Goal: Task Accomplishment & Management: Manage account settings

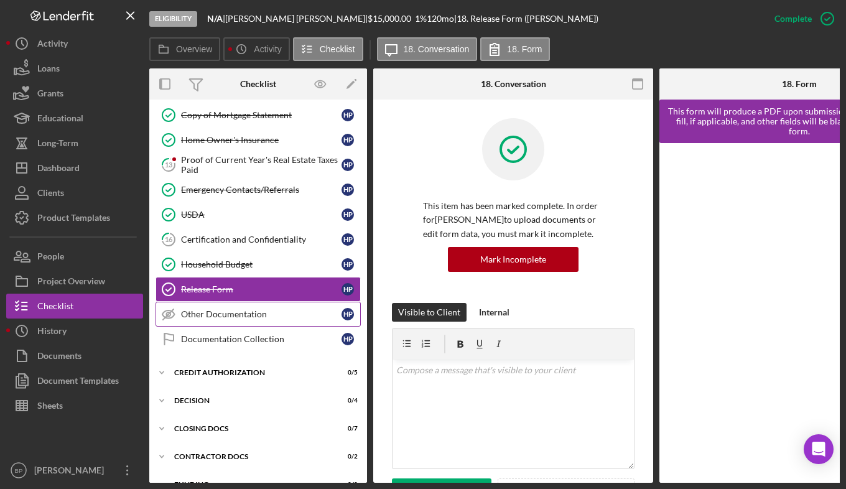
click at [218, 317] on div "Other Documentation" at bounding box center [261, 314] width 161 height 10
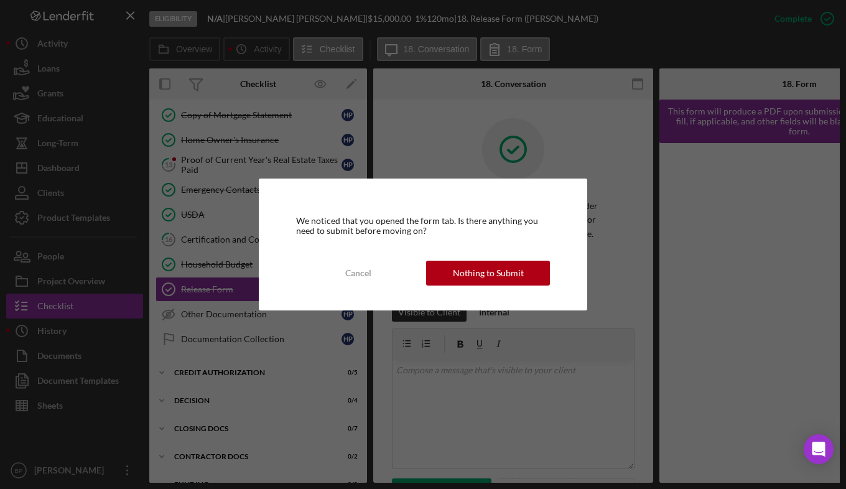
click at [236, 351] on div "We noticed that you opened the form tab. Is there anything you need to submit b…" at bounding box center [423, 244] width 846 height 489
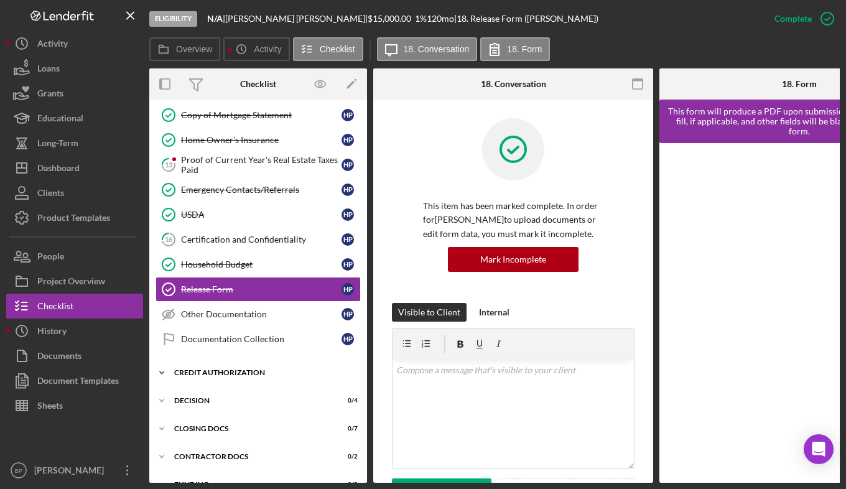
click at [159, 369] on icon "Icon/Expander" at bounding box center [161, 372] width 25 height 25
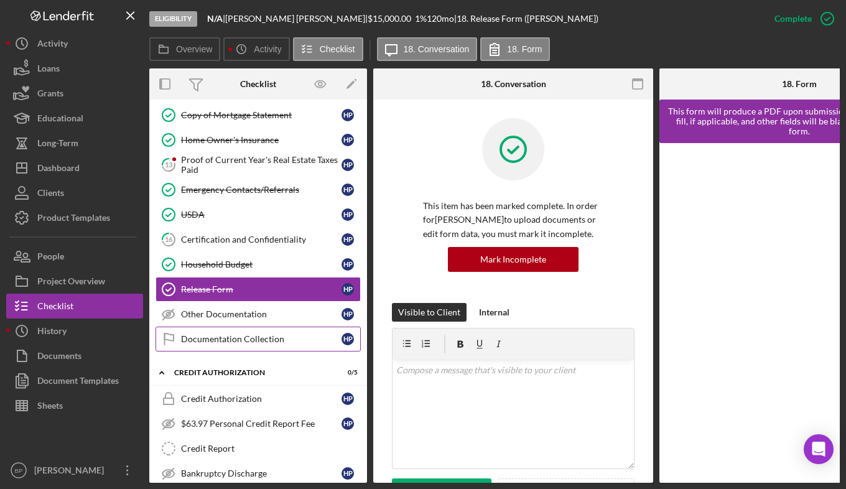
click at [248, 344] on link "Documentation Collection Documentation Collection H P" at bounding box center [258, 339] width 205 height 25
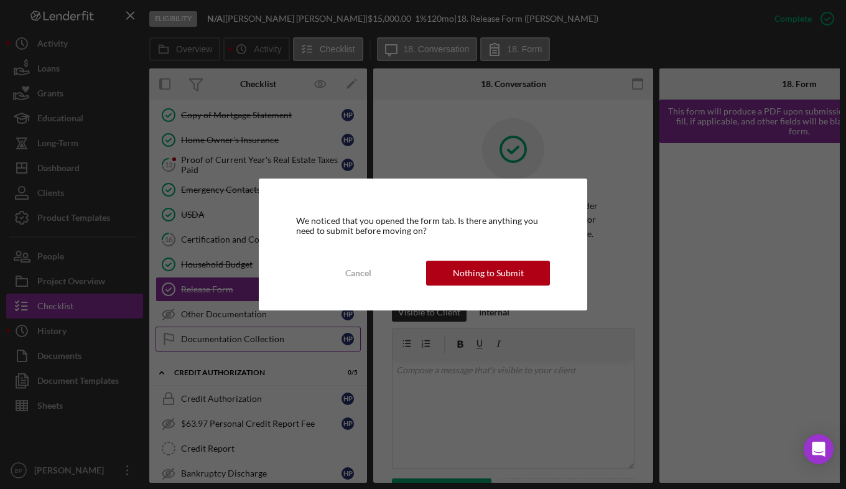
click at [248, 344] on div "We noticed that you opened the form tab. Is there anything you need to submit b…" at bounding box center [423, 244] width 846 height 489
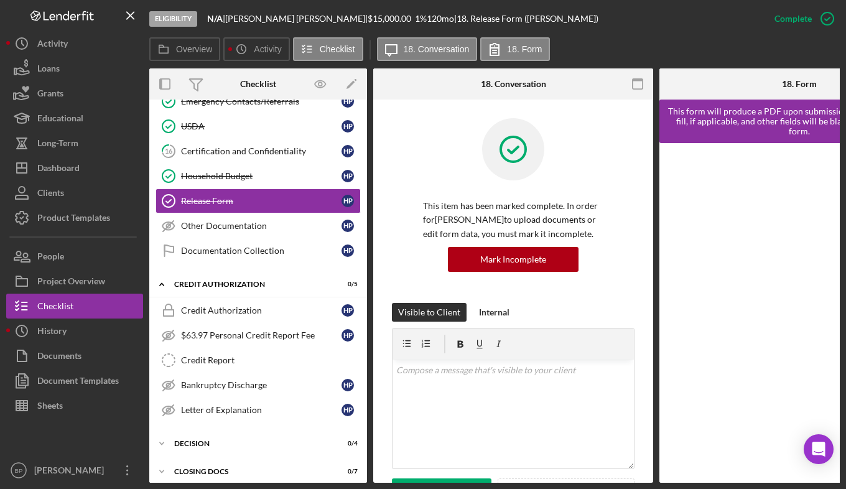
scroll to position [231, 0]
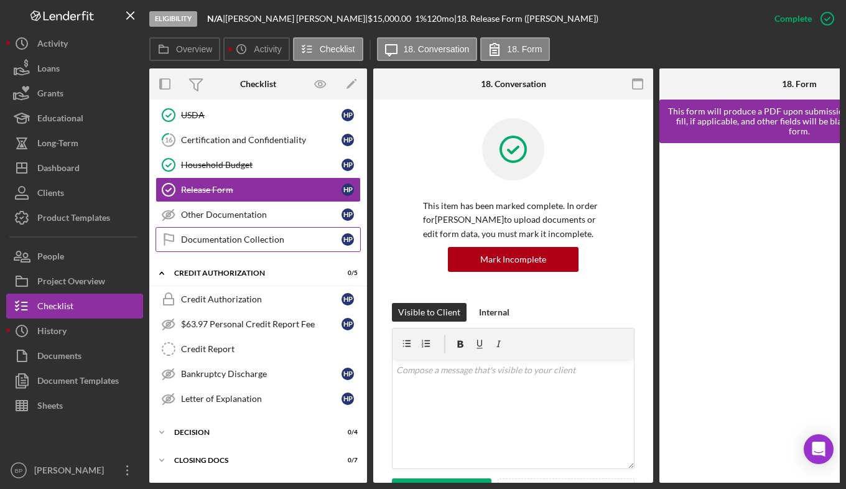
click at [243, 235] on div "Documentation Collection" at bounding box center [261, 240] width 161 height 10
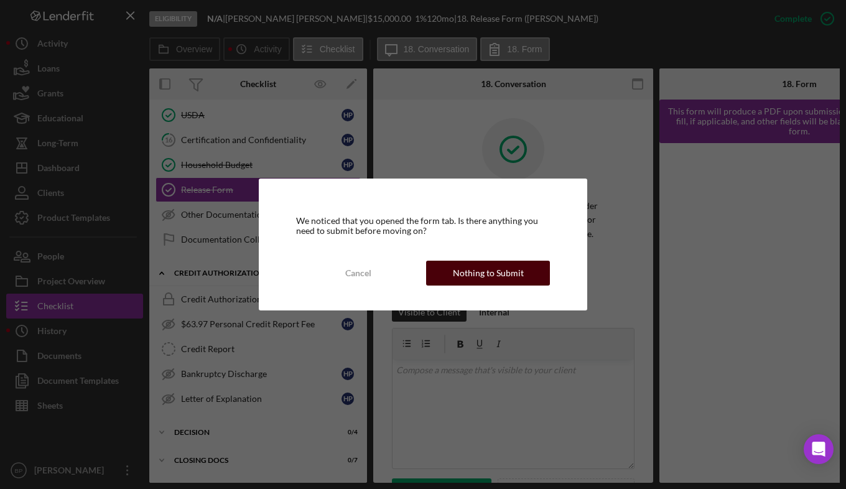
click at [465, 273] on div "Nothing to Submit" at bounding box center [488, 273] width 71 height 25
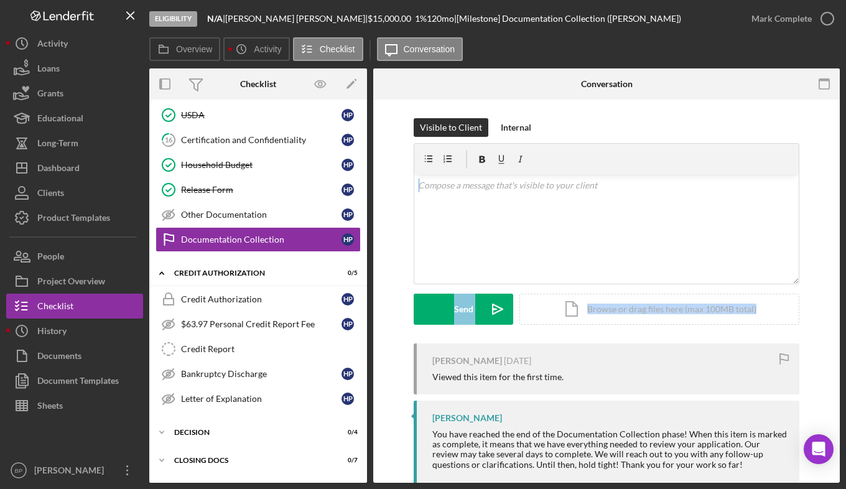
drag, startPoint x: 840, startPoint y: 156, endPoint x: 843, endPoint y: 291, distance: 135.1
click at [843, 291] on div "Eligibility N/A | [PERSON_NAME] | $15,000.00 1 % 120 mo | [Milestone] Documenta…" at bounding box center [423, 244] width 846 height 489
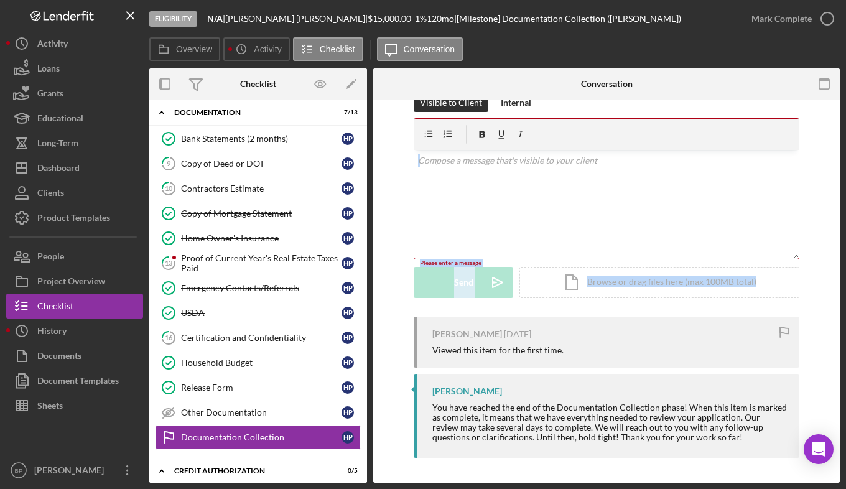
scroll to position [30, 0]
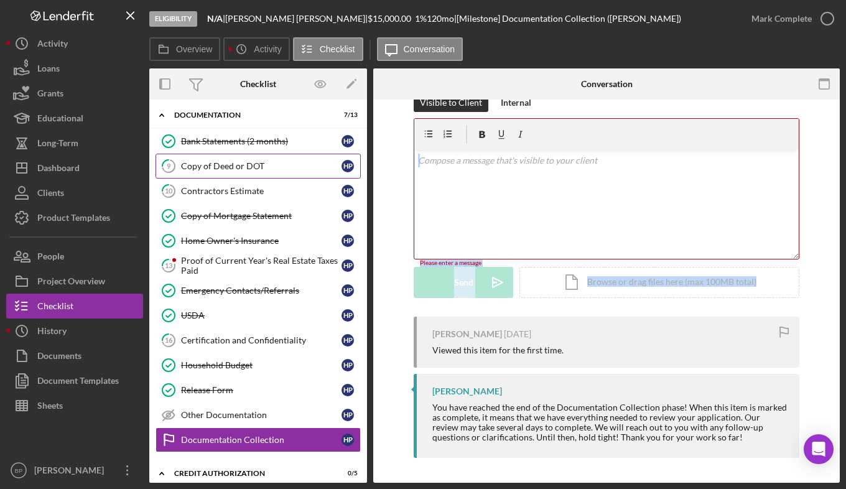
click at [234, 160] on link "9 Copy of Deed or DOT H P" at bounding box center [258, 166] width 205 height 25
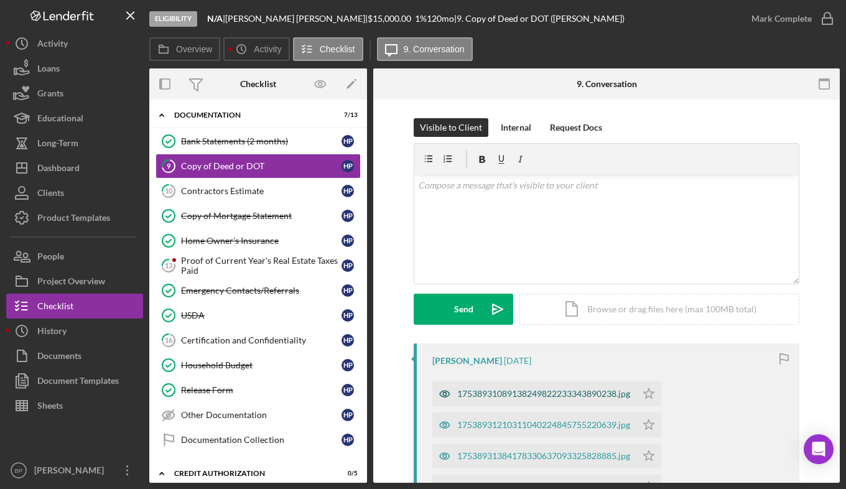
click at [529, 391] on div "17538931089138249822233343890238.jpg" at bounding box center [543, 394] width 173 height 10
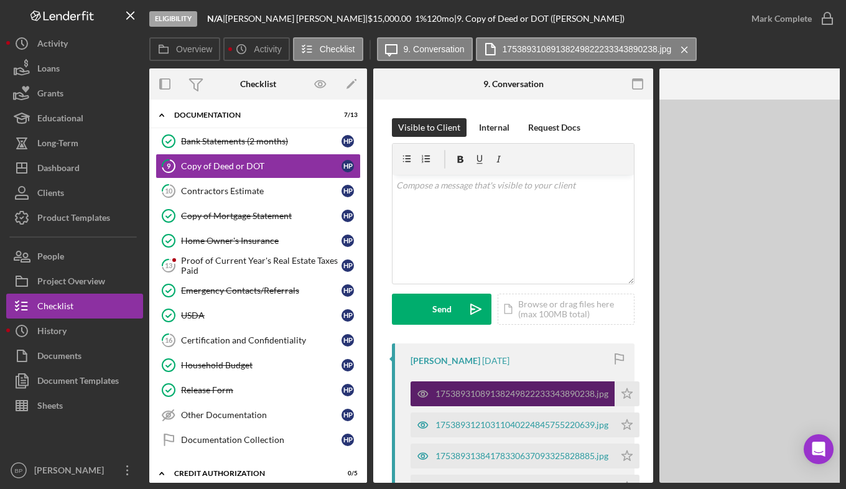
click at [529, 391] on div "17538931089138249822233343890238.jpg" at bounding box center [522, 394] width 173 height 10
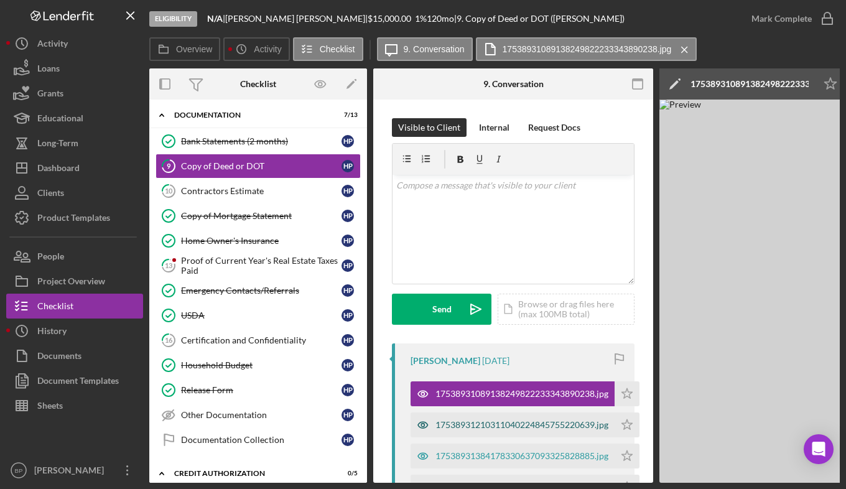
click at [489, 423] on div "17538931210311040224845755220639.jpg" at bounding box center [522, 425] width 173 height 10
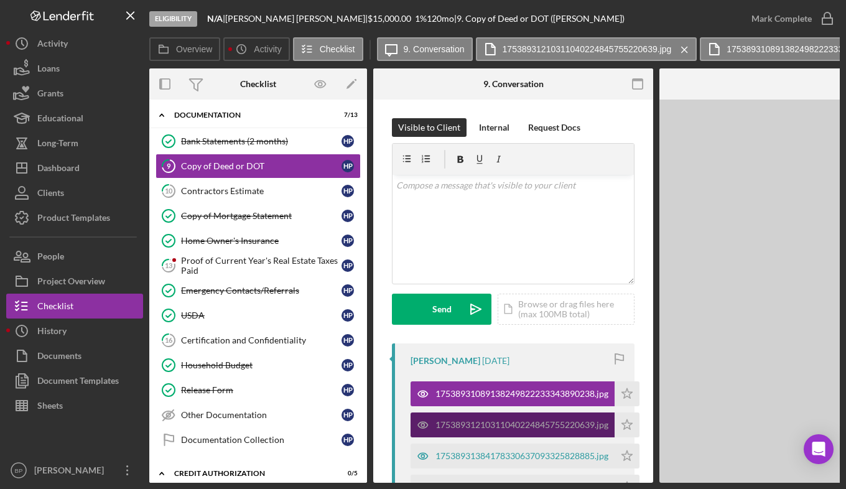
click at [489, 423] on div "17538931210311040224845755220639.jpg" at bounding box center [522, 425] width 173 height 10
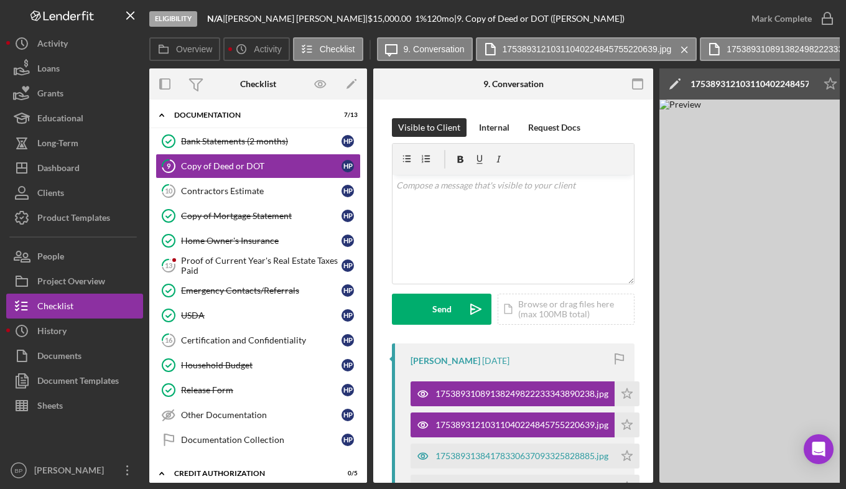
click at [747, 415] on img at bounding box center [846, 291] width 373 height 383
click at [751, 280] on img at bounding box center [846, 291] width 373 height 383
click at [759, 252] on img at bounding box center [846, 291] width 373 height 383
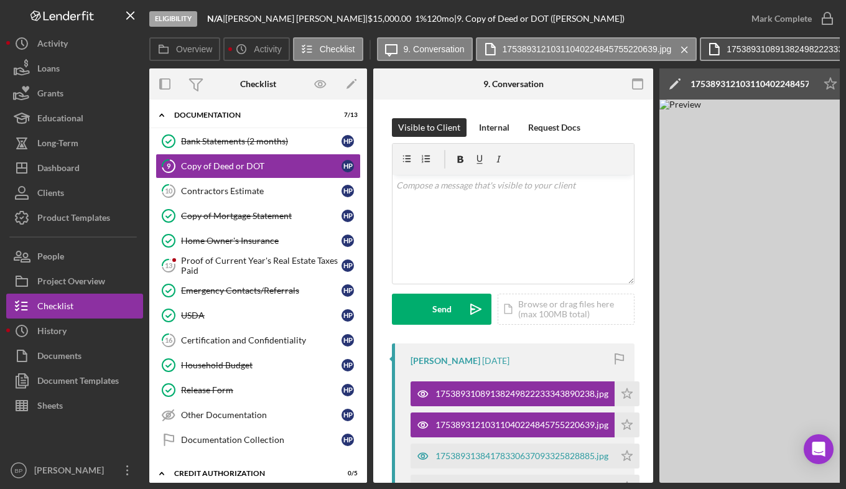
click at [818, 47] on label "17538931089138249822233343890238.jpg" at bounding box center [811, 49] width 169 height 10
click at [779, 42] on button "17538931089138249822233343890238.jpg Icon/Menu Close" at bounding box center [811, 49] width 222 height 24
click at [774, 79] on div "17538931210311040224845755220639.jpg" at bounding box center [750, 84] width 118 height 10
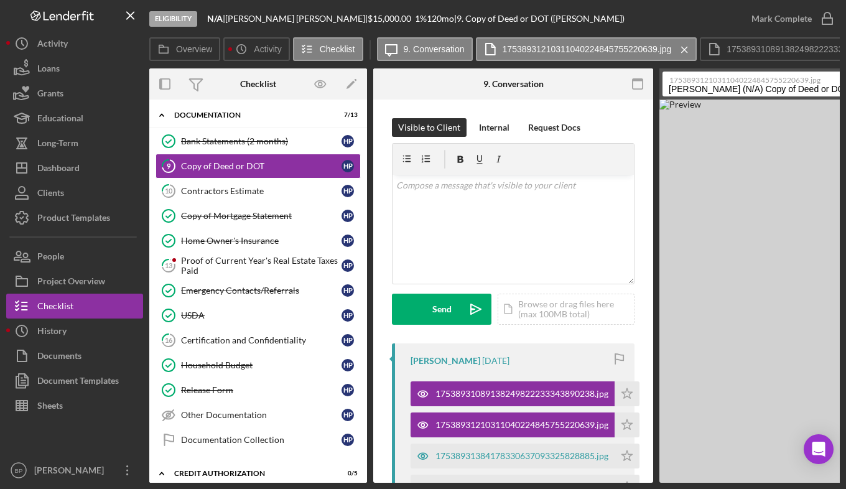
click at [774, 79] on label "17538931210311040224845755220639.jpg" at bounding box center [800, 78] width 261 height 12
click at [774, 79] on input "[PERSON_NAME] (N/A) Copy of Deed or DOT 20250730" at bounding box center [797, 84] width 269 height 25
drag, startPoint x: 774, startPoint y: 79, endPoint x: 803, endPoint y: 202, distance: 126.5
click at [803, 202] on img at bounding box center [846, 291] width 373 height 383
click at [793, 91] on input "[PERSON_NAME] (N/A) Copy of Deed or DOT 20250730" at bounding box center [797, 84] width 269 height 25
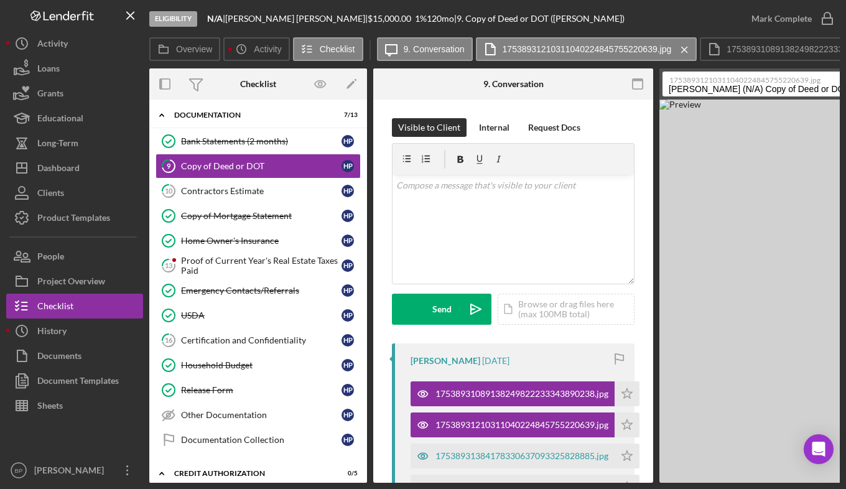
click at [793, 91] on input "[PERSON_NAME] (N/A) Copy of Deed or DOT 20250730" at bounding box center [797, 84] width 269 height 25
click at [786, 143] on img at bounding box center [846, 291] width 373 height 383
click at [776, 313] on img at bounding box center [846, 291] width 373 height 383
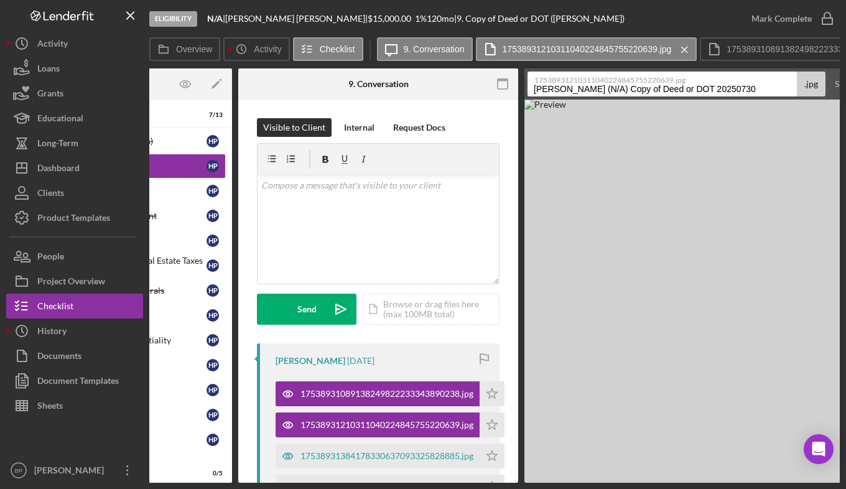
scroll to position [0, 199]
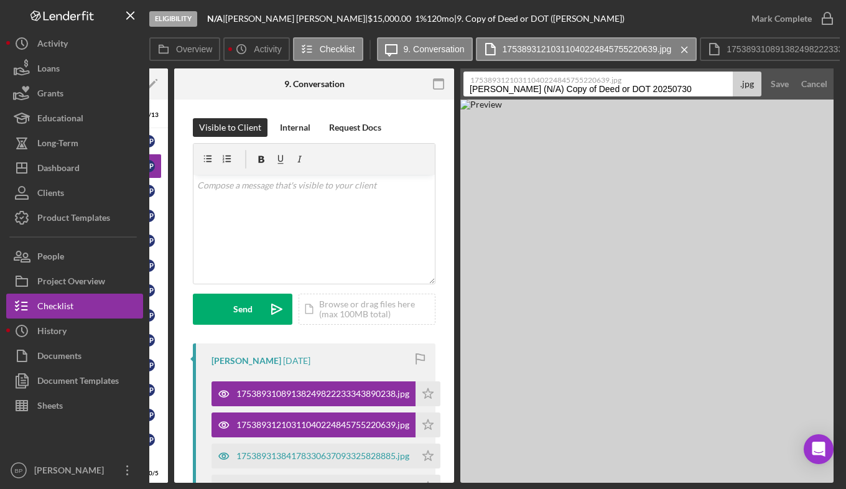
click at [741, 206] on img at bounding box center [646, 291] width 373 height 383
click at [765, 44] on button "17538931089138249822233343890238.jpg Icon/Menu Close" at bounding box center [811, 49] width 222 height 24
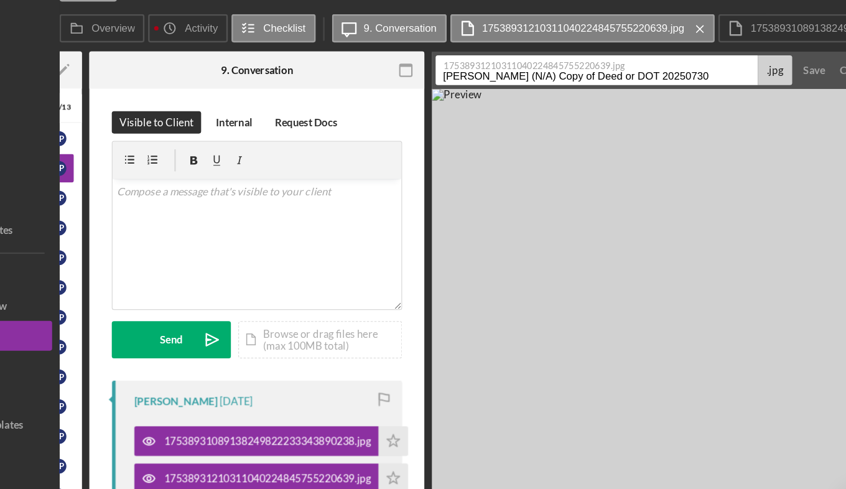
scroll to position [0, 195]
